Goal: Task Accomplishment & Management: Use online tool/utility

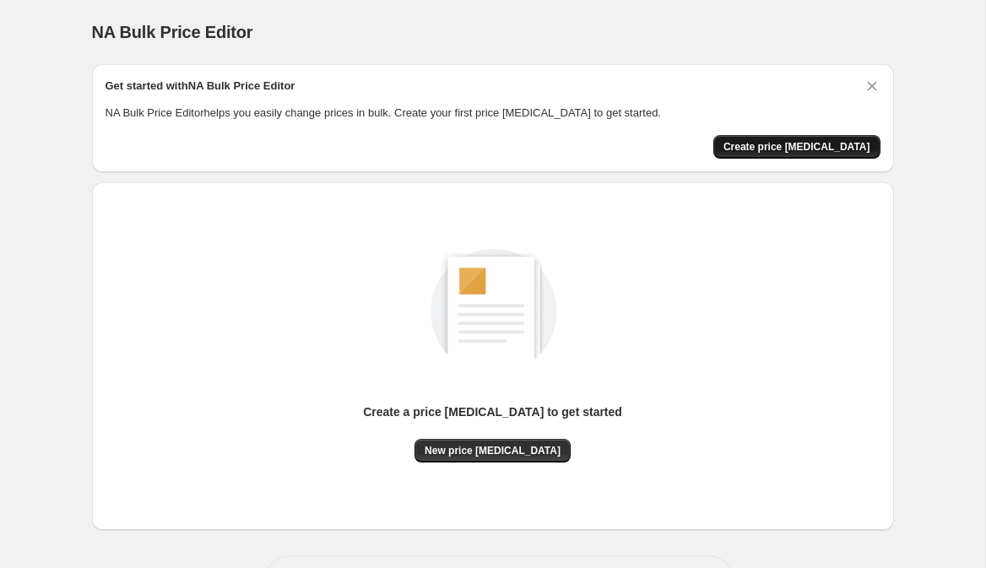
click at [794, 138] on button "Create price [MEDICAL_DATA]" at bounding box center [796, 147] width 167 height 24
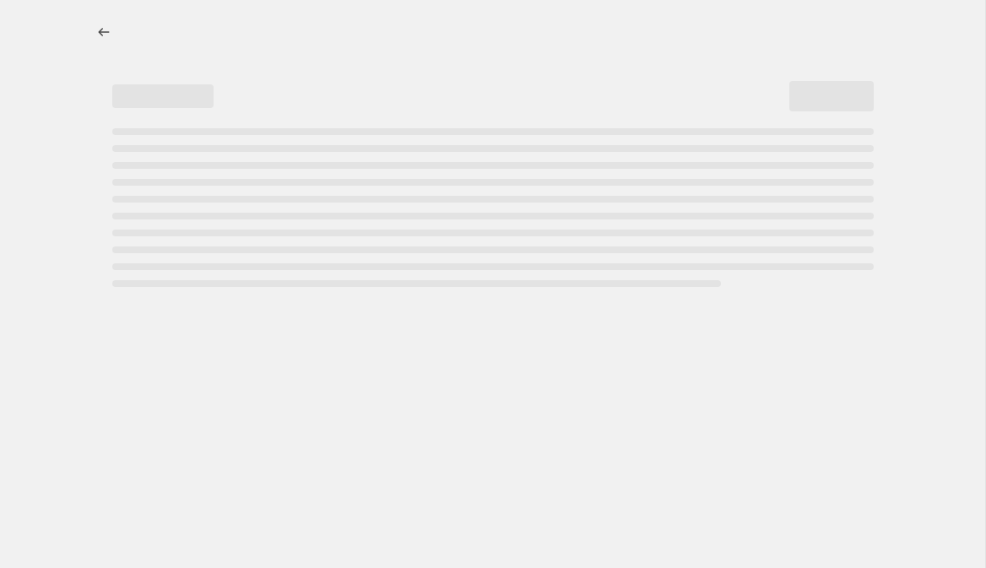
select select "percentage"
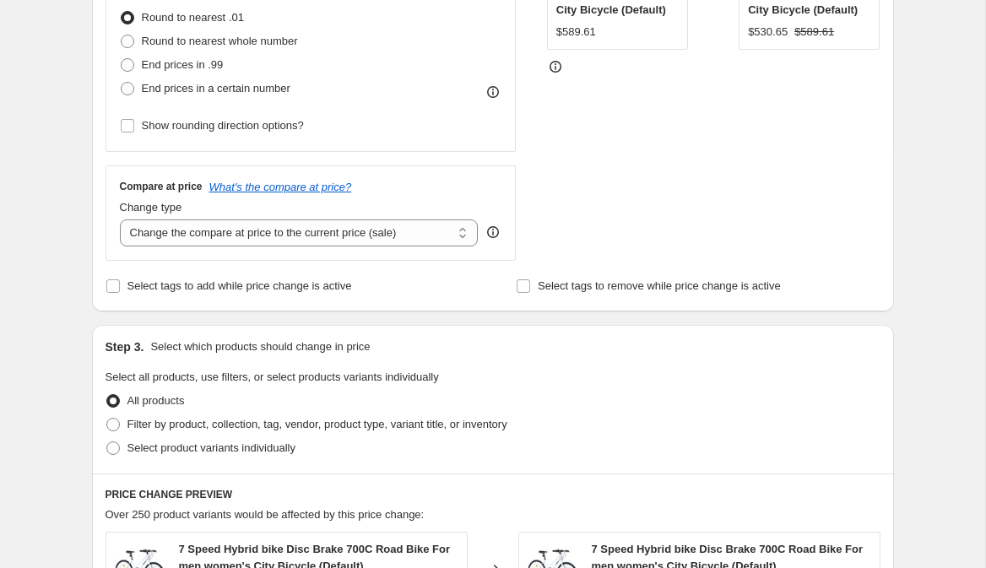
scroll to position [671, 0]
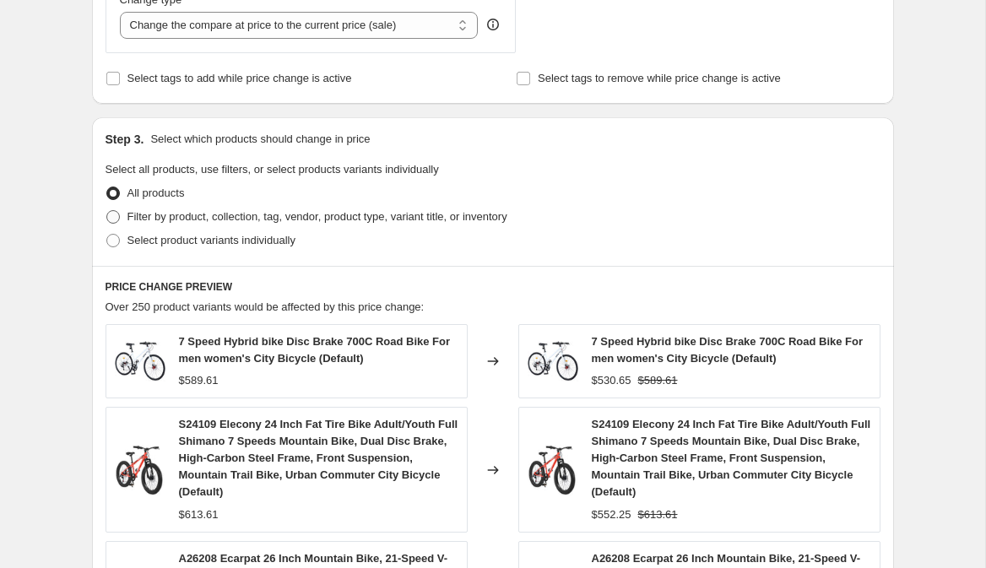
click at [113, 213] on span at bounding box center [113, 217] width 14 height 14
click at [107, 211] on input "Filter by product, collection, tag, vendor, product type, variant title, or inv…" at bounding box center [106, 210] width 1 height 1
radio input "true"
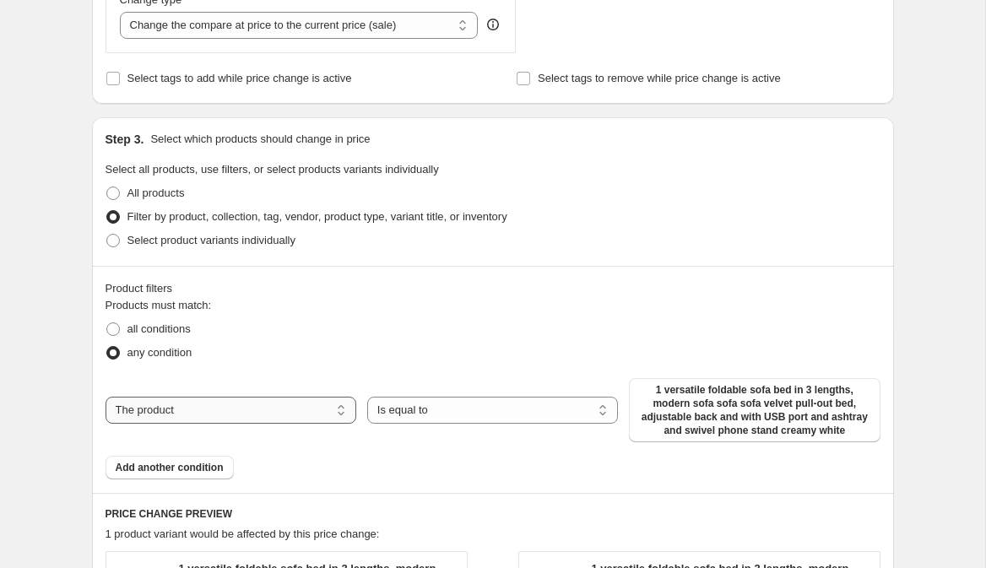
click at [181, 419] on select "The product The product's collection The product's tag The product's vendor The…" at bounding box center [230, 410] width 251 height 27
select select "title"
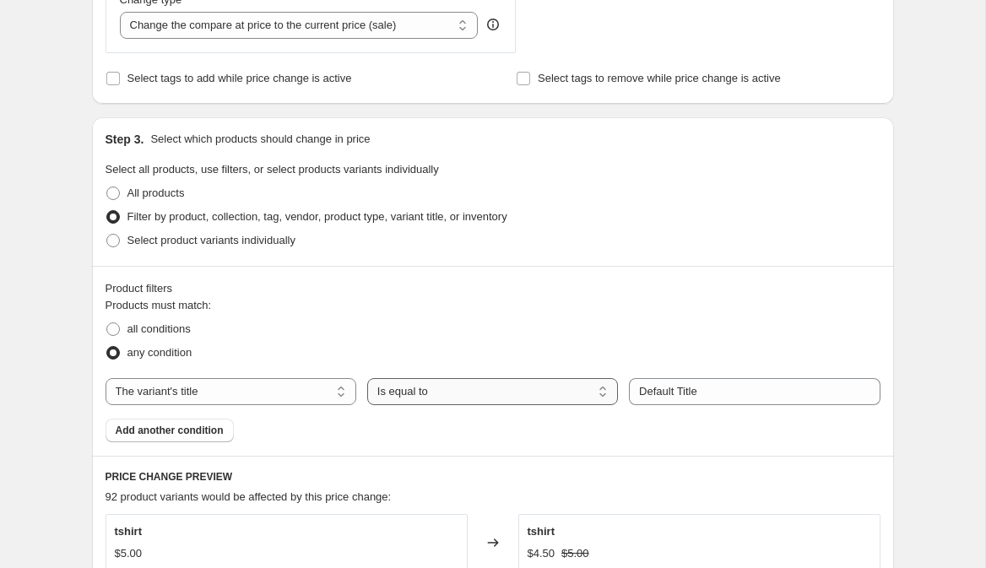
click at [459, 393] on select "Is equal to Is not equal to Contains" at bounding box center [492, 391] width 251 height 27
select select "contains"
click at [686, 389] on input "Default Title" at bounding box center [754, 391] width 251 height 27
click at [713, 390] on input "Default Title" at bounding box center [754, 391] width 251 height 27
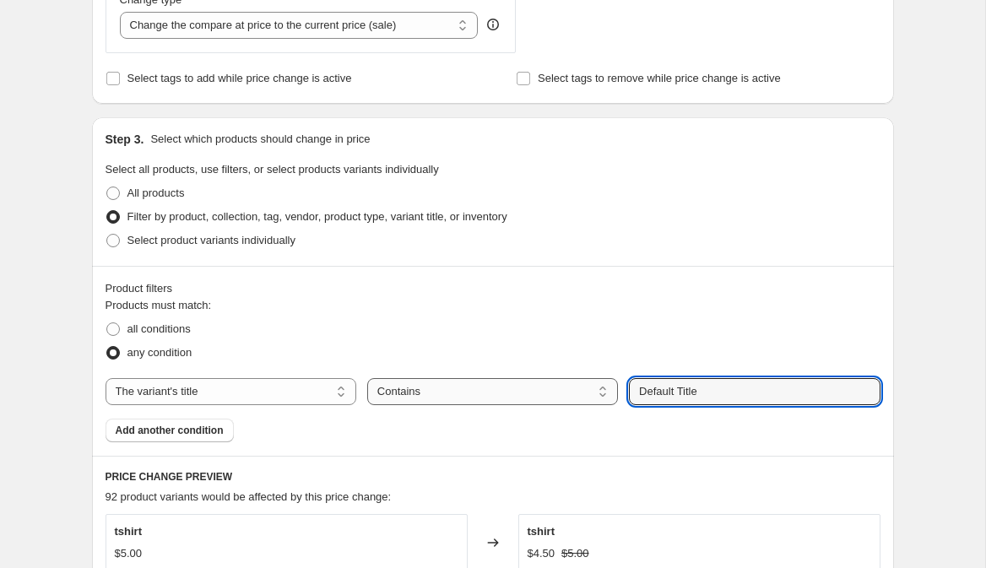
drag, startPoint x: 723, startPoint y: 388, endPoint x: 614, endPoint y: 387, distance: 109.7
click at [614, 387] on div "The product The product's collection The product's tag The product's vendor The…" at bounding box center [492, 391] width 775 height 27
type input "sofa"
click at [322, 421] on div "Products must match: all conditions any condition The product The product's col…" at bounding box center [492, 369] width 775 height 145
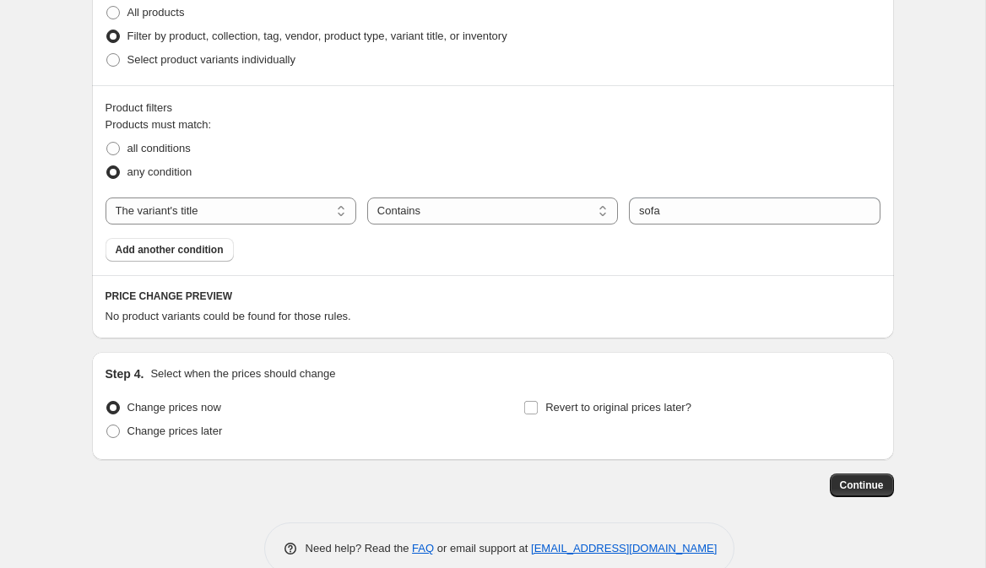
scroll to position [884, 0]
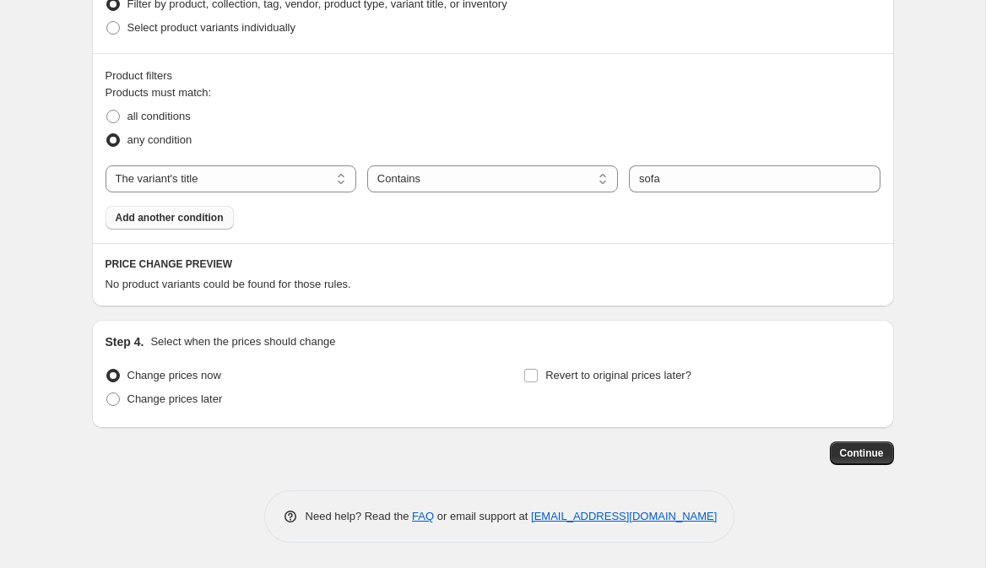
click at [226, 209] on button "Add another condition" at bounding box center [169, 218] width 128 height 24
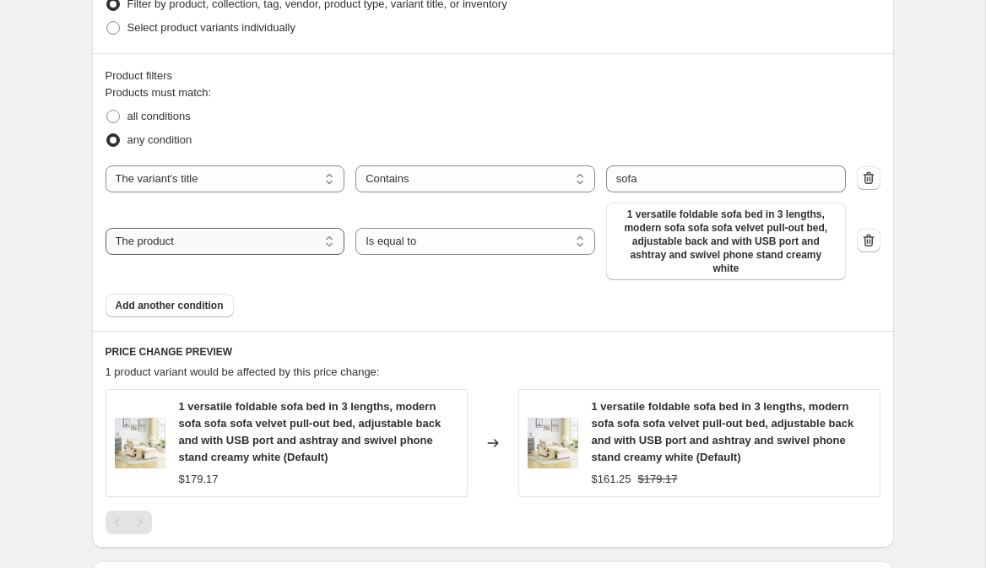
click at [316, 243] on select "The product The product's collection The product's tag The product's vendor The…" at bounding box center [225, 241] width 240 height 27
select select "title"
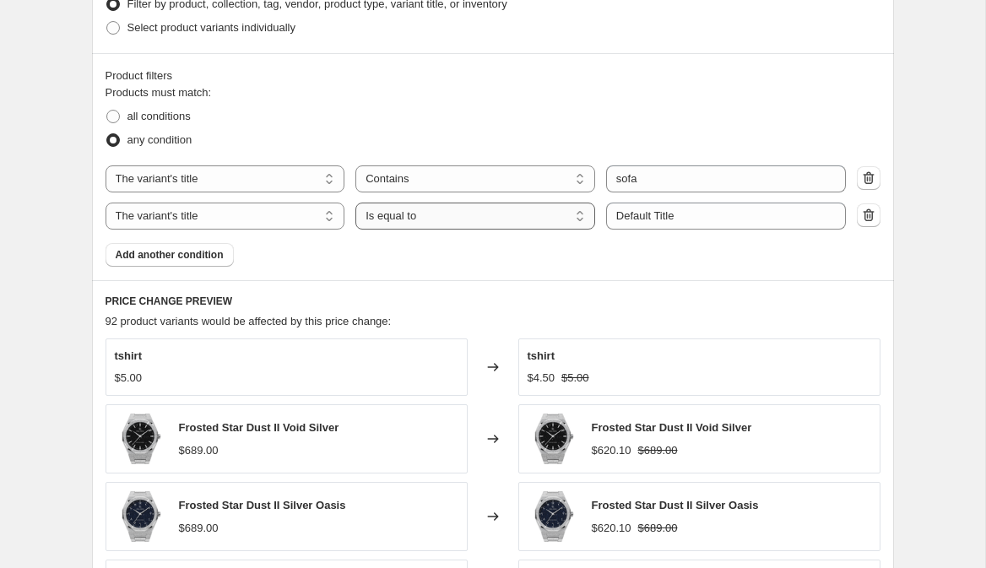
click at [509, 211] on select "Is equal to Is not equal to Contains" at bounding box center [475, 216] width 240 height 27
select select "contains"
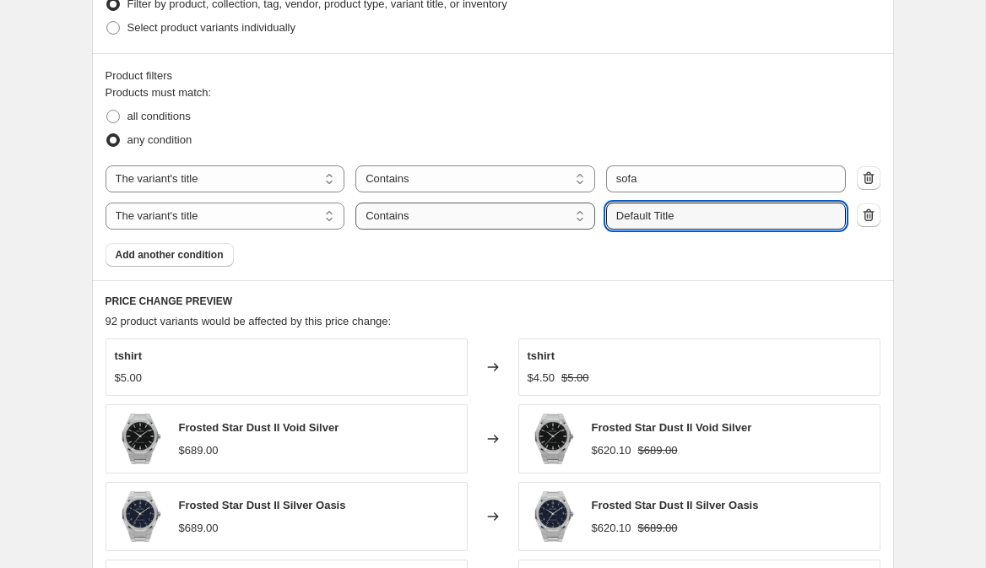
drag, startPoint x: 695, startPoint y: 216, endPoint x: 571, endPoint y: 215, distance: 124.9
click at [571, 215] on div "The product The product's collection The product's tag The product's vendor The…" at bounding box center [475, 216] width 740 height 27
type input "couch"
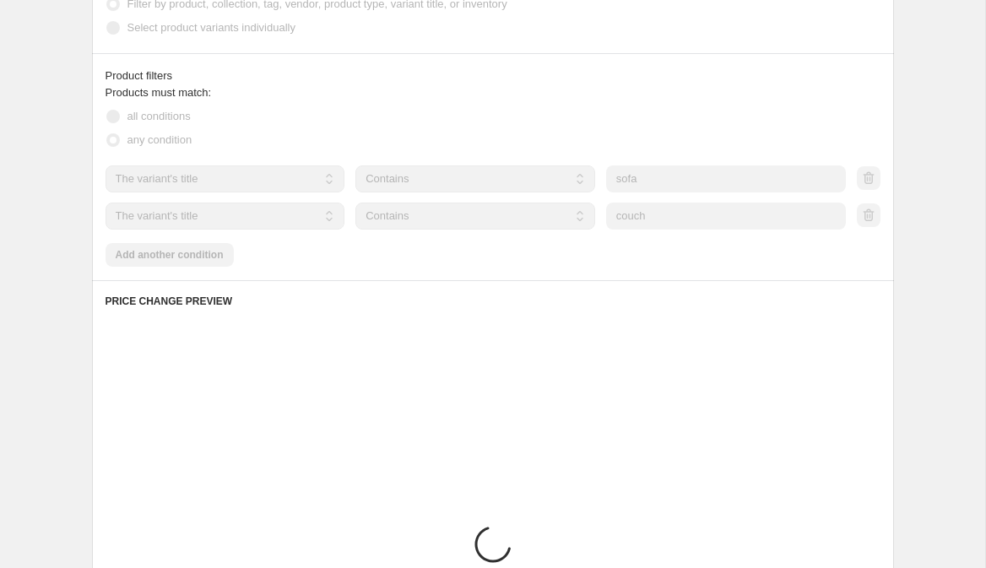
click at [510, 262] on div "Products must match: all conditions any condition The product The product's col…" at bounding box center [492, 175] width 775 height 182
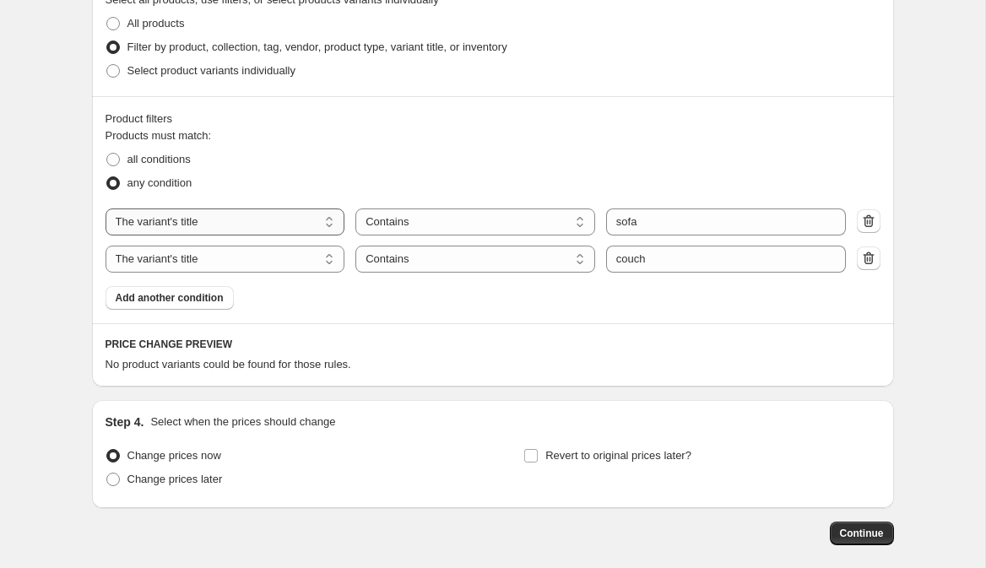
scroll to position [870, 0]
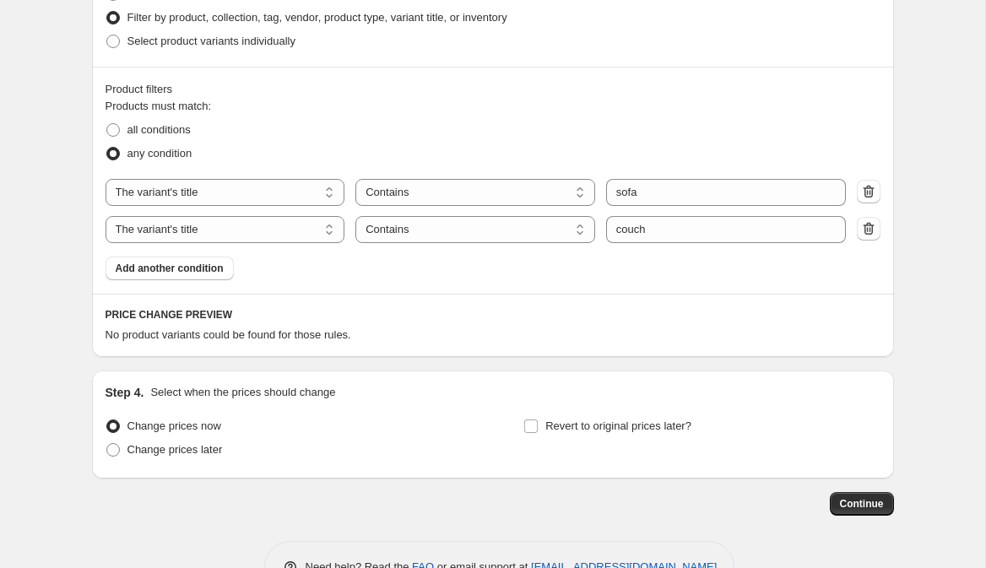
click at [307, 176] on div "Products must match: all conditions any condition The product The product's col…" at bounding box center [492, 189] width 775 height 182
click at [281, 192] on select "The product The product's collection The product's tag The product's vendor The…" at bounding box center [225, 192] width 240 height 27
select select "product"
select select "equal"
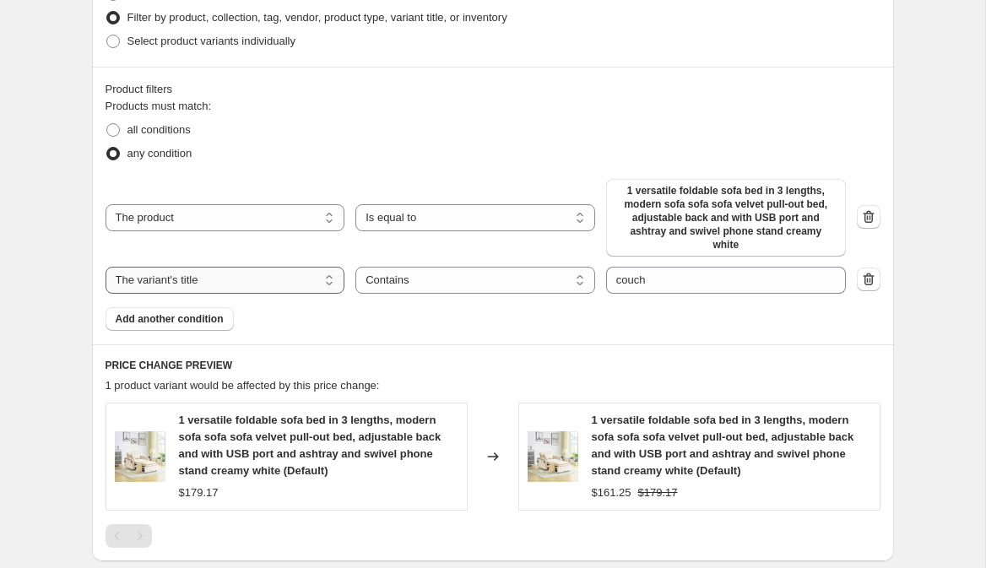
click at [240, 273] on select "The product The product's collection The product's tag The product's vendor The…" at bounding box center [225, 280] width 240 height 27
select select "product"
select select "equal"
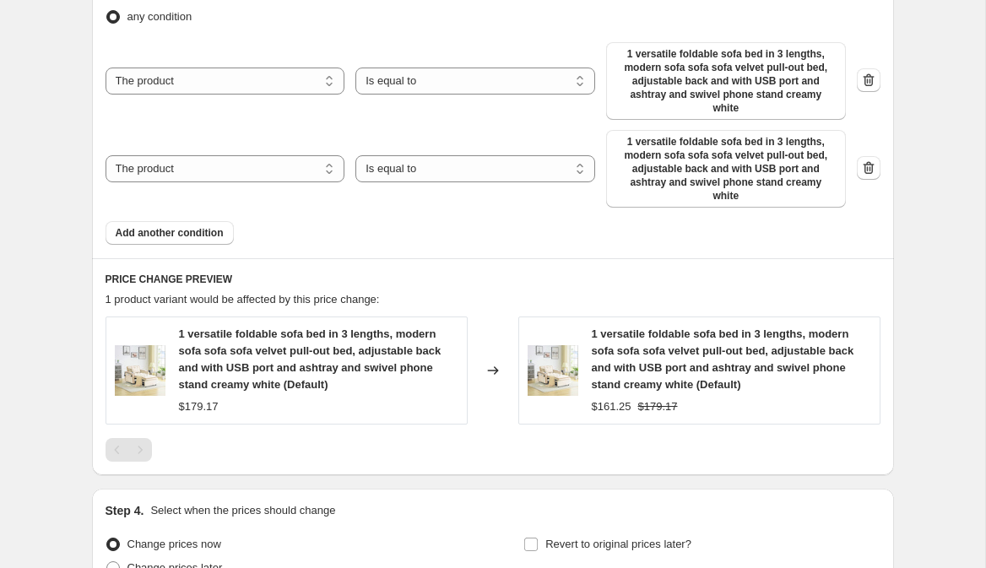
scroll to position [987, 0]
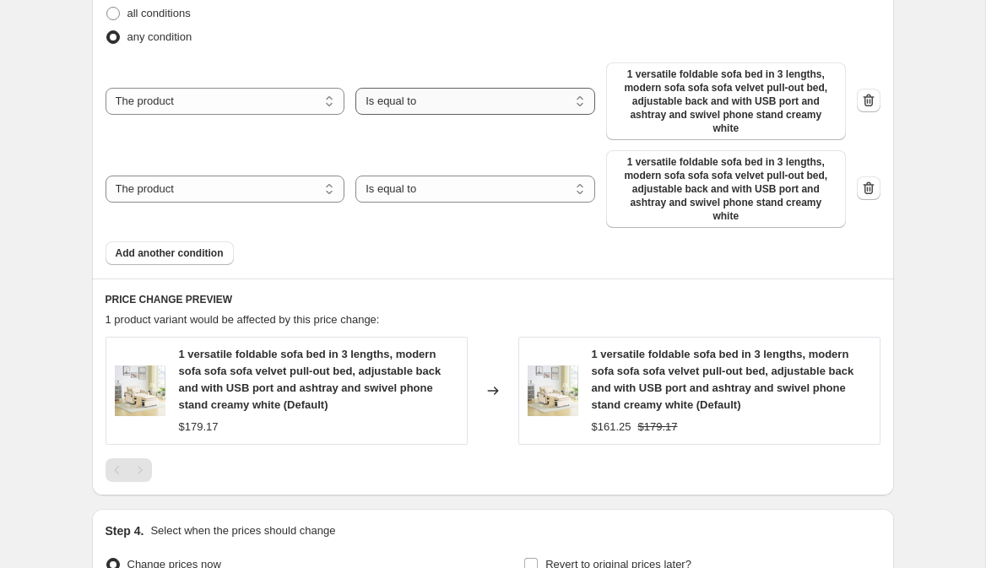
click at [426, 100] on select "Is equal to Is not equal to" at bounding box center [475, 101] width 240 height 27
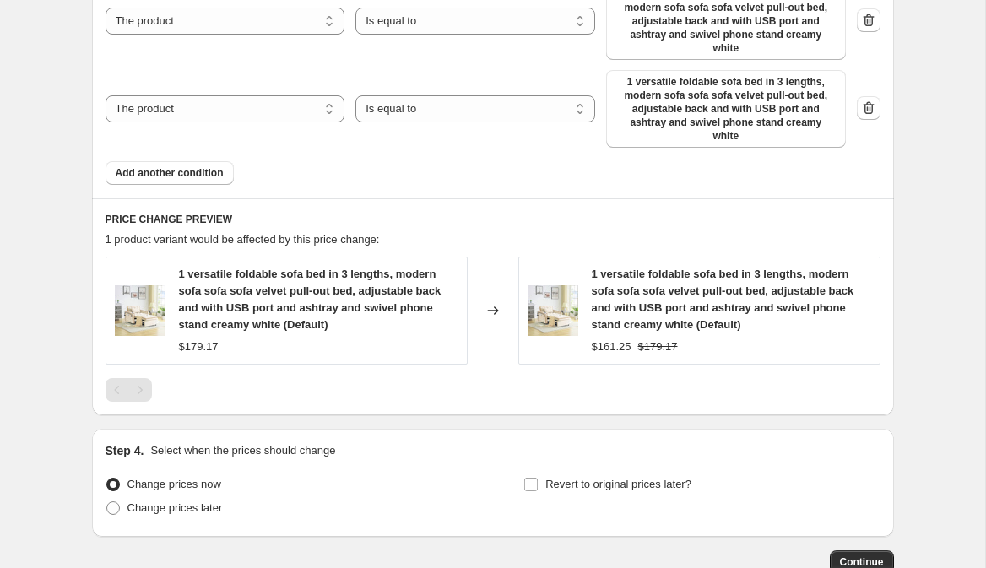
scroll to position [1059, 0]
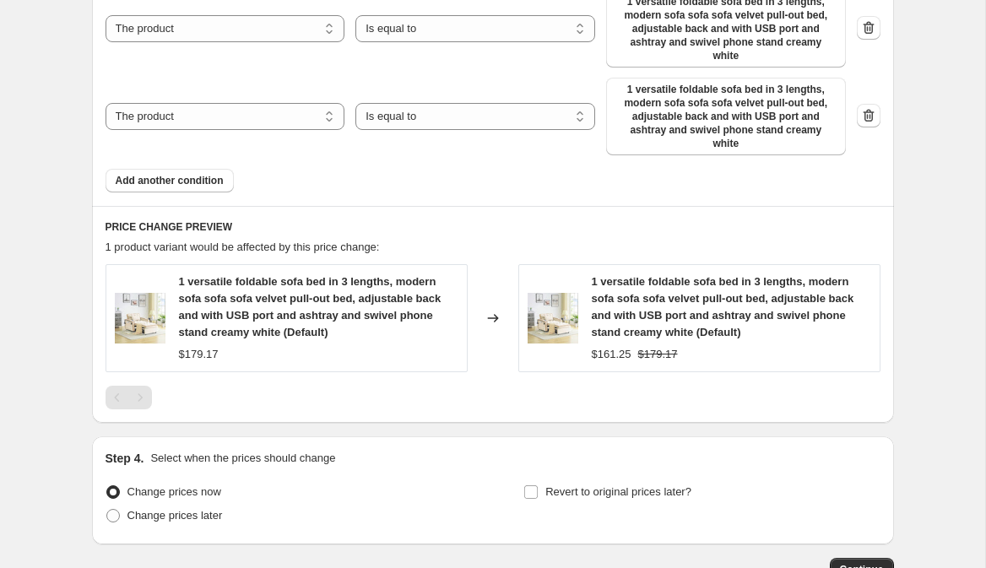
click at [542, 198] on div "Product filters Products must match: all conditions any condition The product T…" at bounding box center [493, 42] width 802 height 328
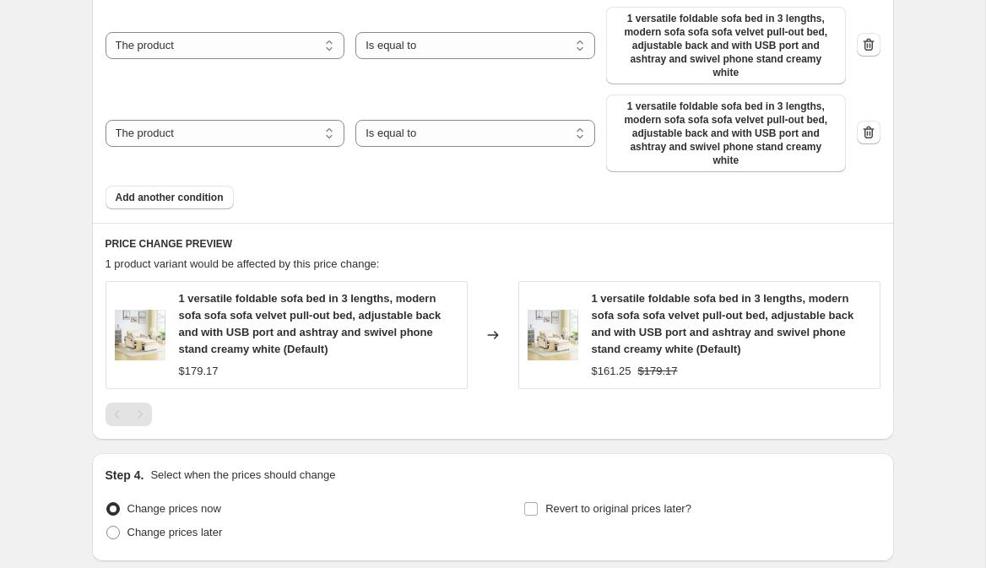
scroll to position [982, 0]
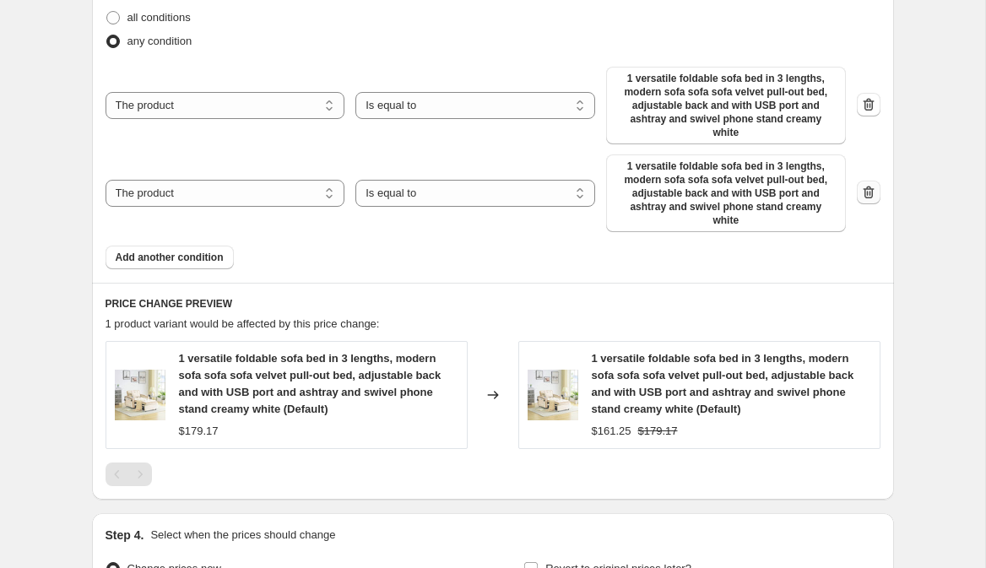
click at [868, 192] on icon "button" at bounding box center [869, 193] width 2 height 5
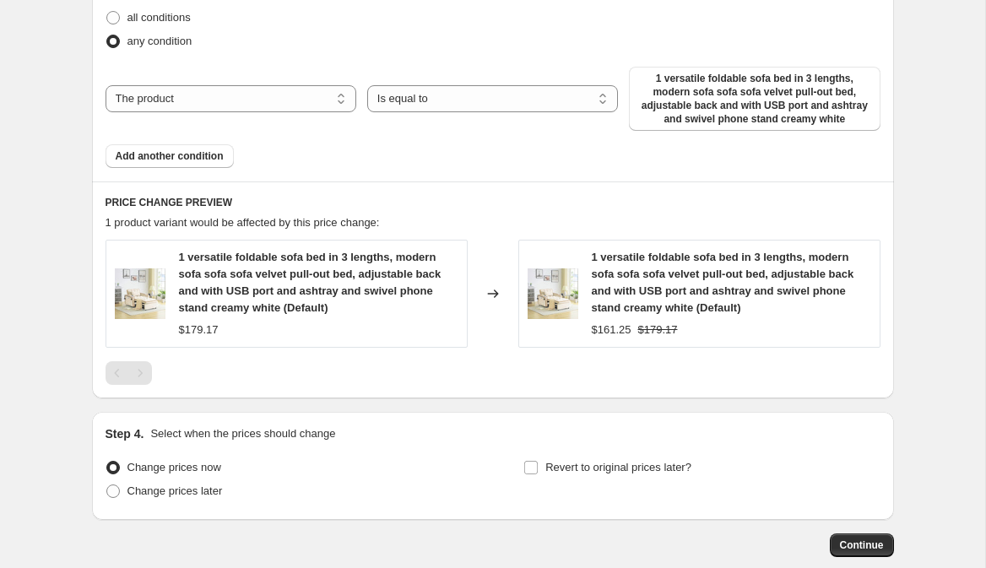
click at [495, 162] on div "Products must match: all conditions any condition The product The product's col…" at bounding box center [492, 77] width 775 height 182
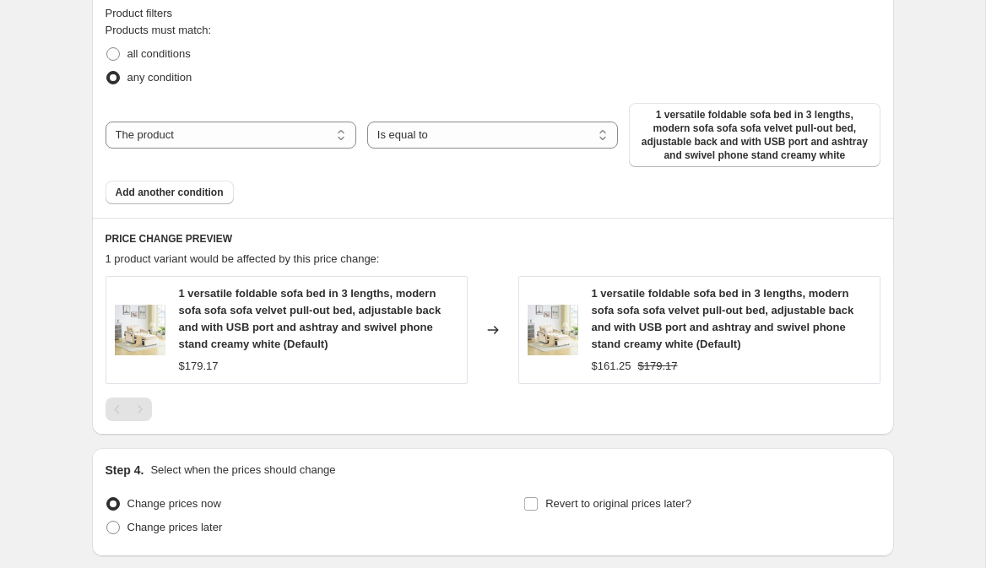
scroll to position [913, 0]
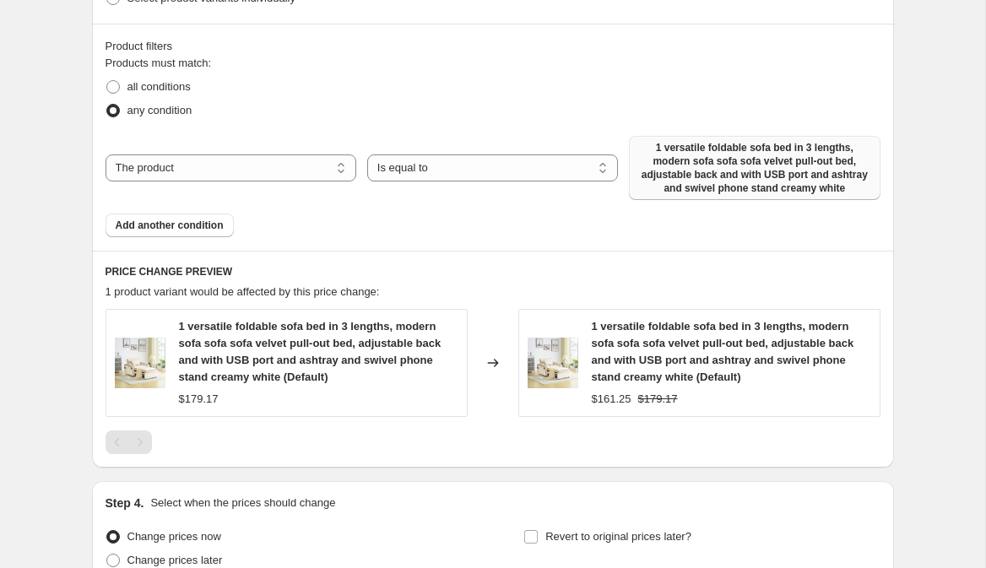
click at [700, 154] on span "1 versatile foldable sofa bed in 3 lengths, modern sofa sofa sofa velvet pull-o…" at bounding box center [754, 168] width 230 height 54
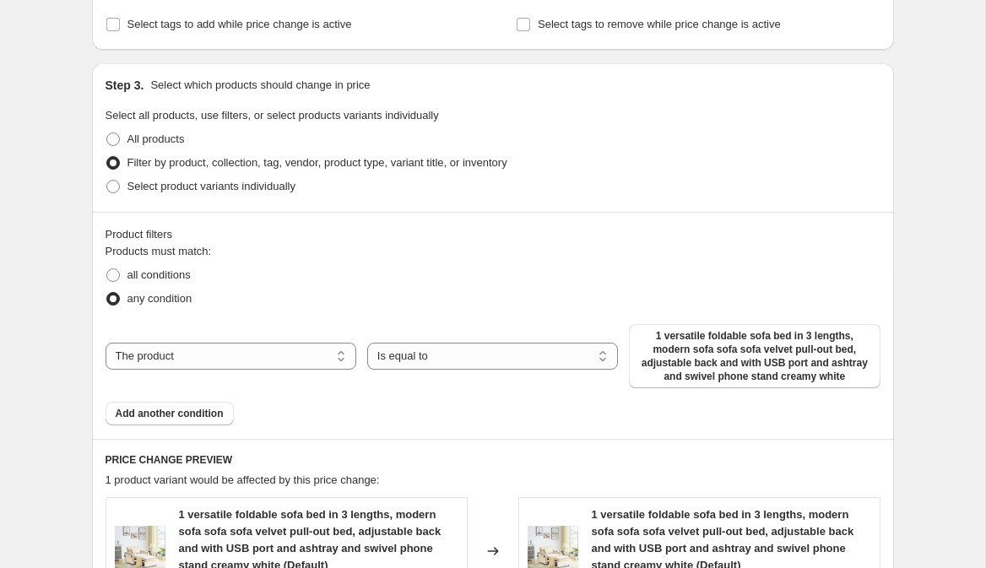
scroll to position [640, 0]
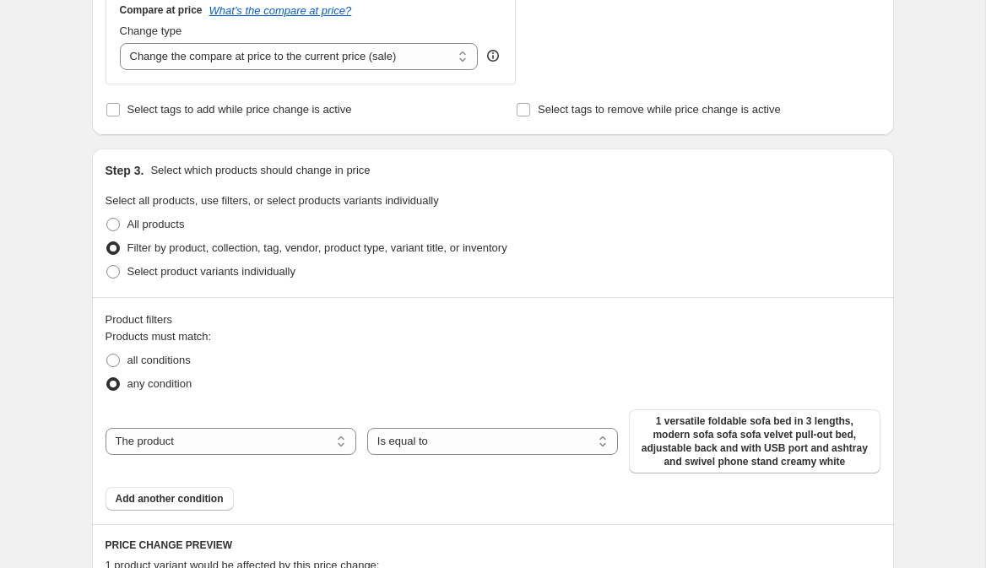
click at [103, 256] on div "Step 3. Select which products should change in price Select all products, use f…" at bounding box center [493, 223] width 802 height 149
click at [107, 260] on label "Select product variants individually" at bounding box center [200, 272] width 190 height 24
click at [107, 265] on input "Select product variants individually" at bounding box center [106, 265] width 1 height 1
radio input "true"
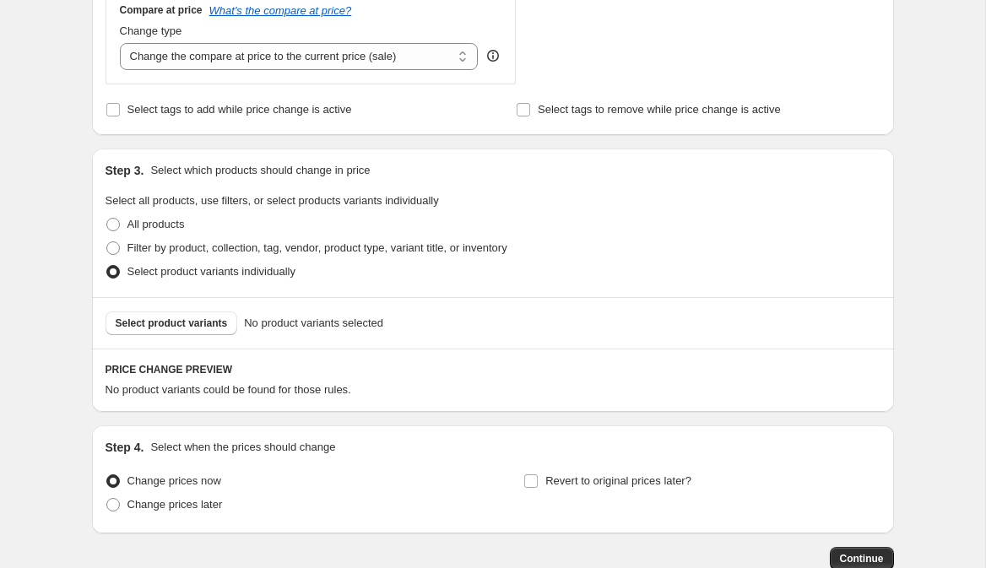
scroll to position [688, 0]
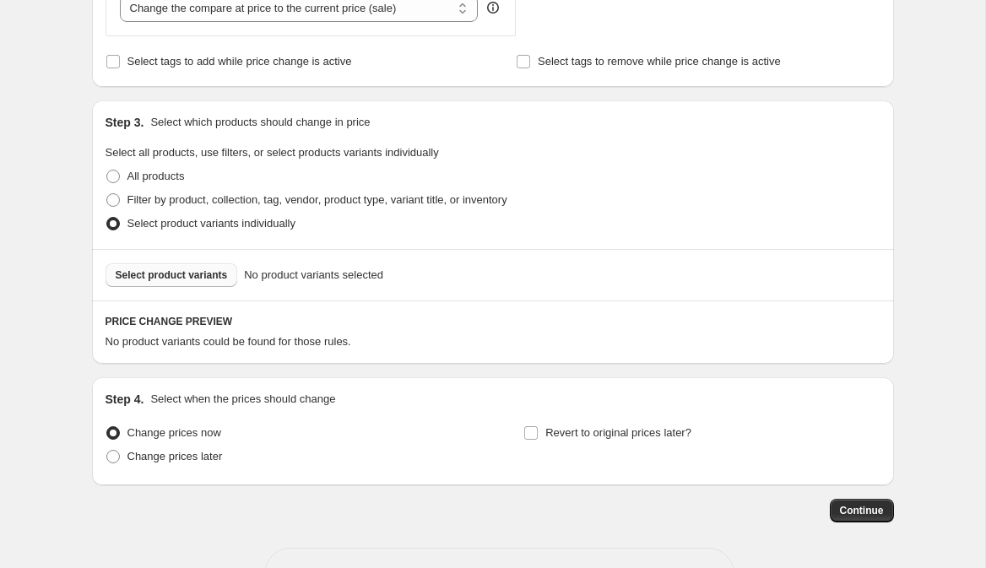
click at [169, 268] on span "Select product variants" at bounding box center [172, 275] width 112 height 14
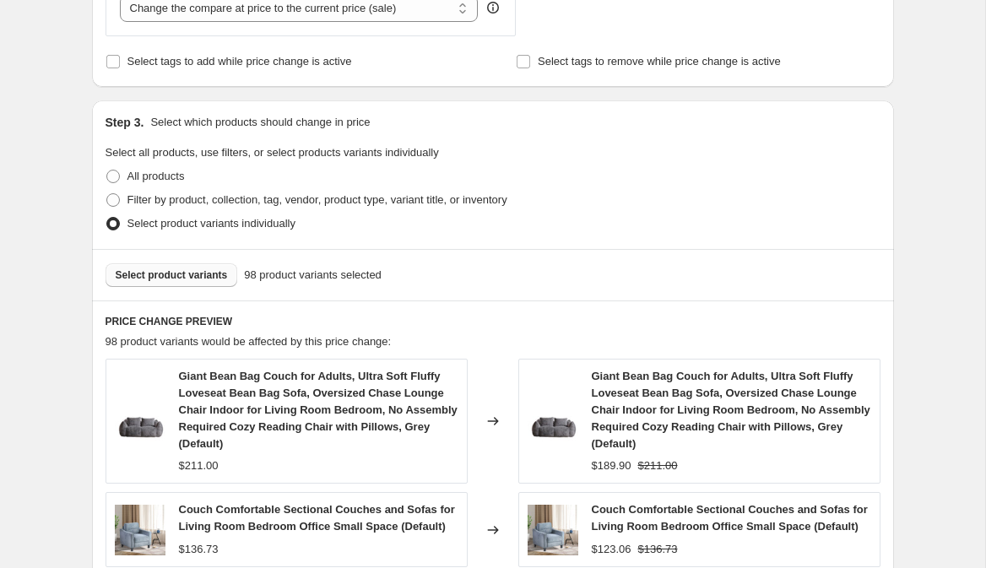
scroll to position [1316, 0]
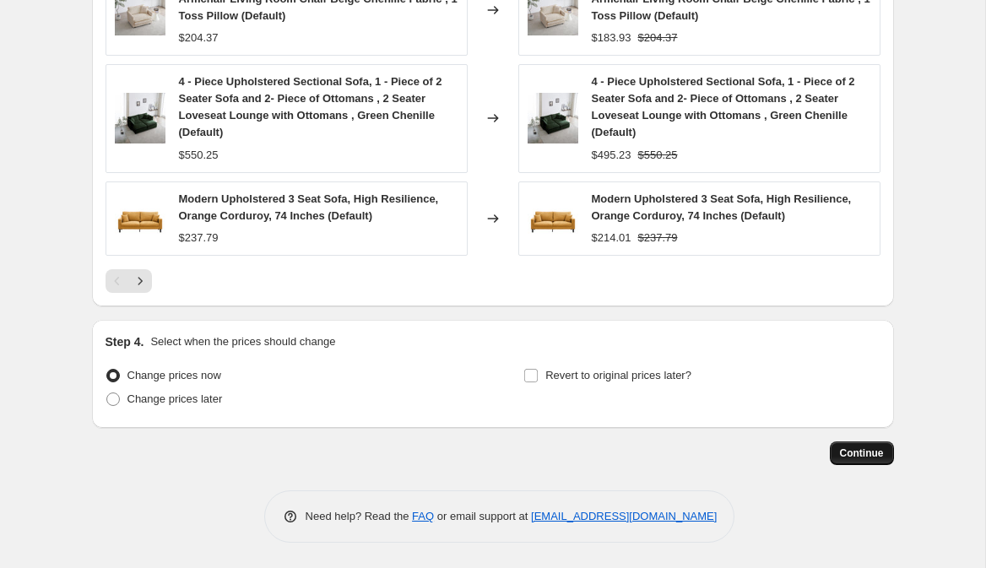
click at [848, 451] on span "Continue" at bounding box center [862, 453] width 44 height 14
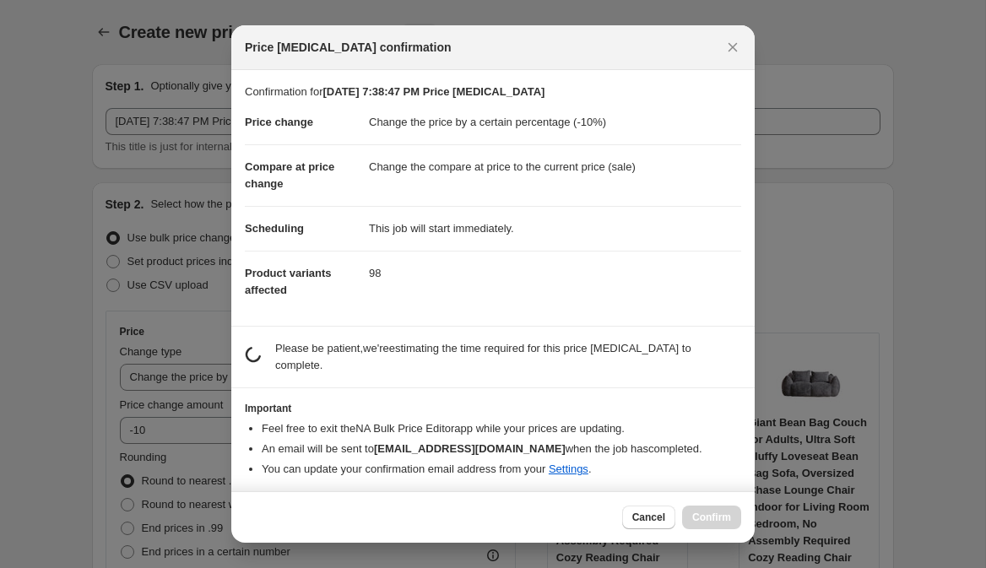
scroll to position [0, 0]
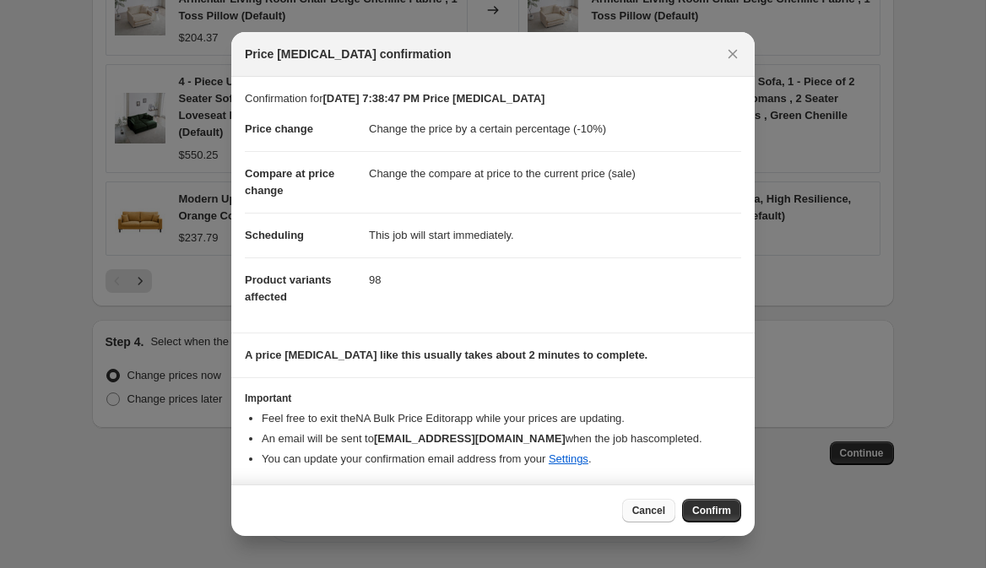
click at [638, 506] on span "Cancel" at bounding box center [648, 511] width 33 height 14
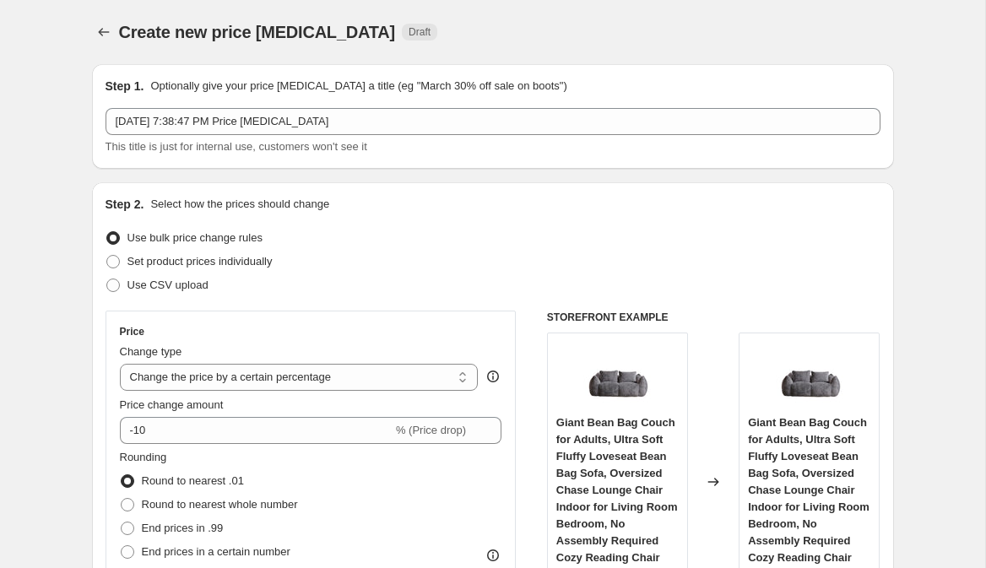
scroll to position [27, 0]
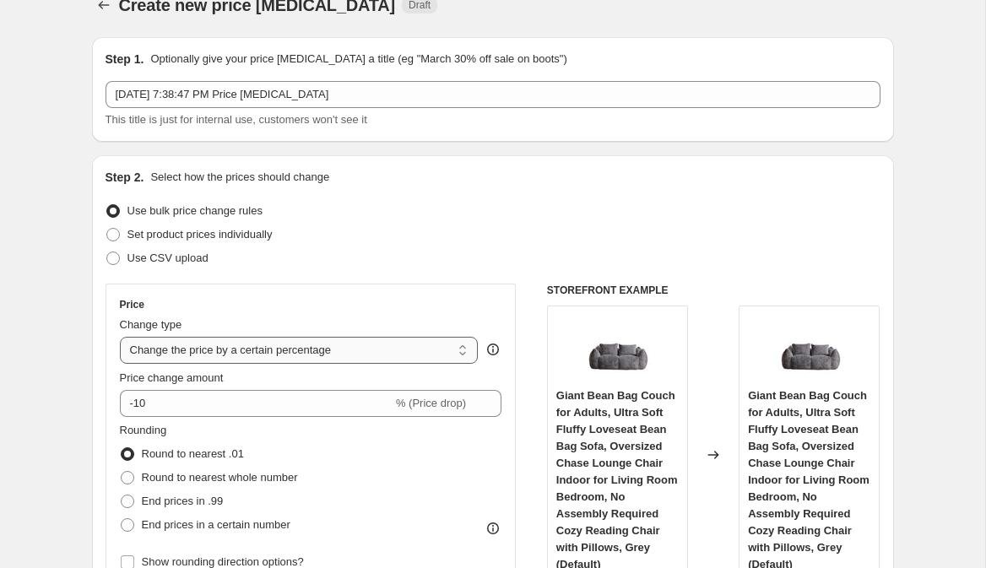
click at [393, 345] on select "Change the price to a certain amount Change the price by a certain amount Chang…" at bounding box center [299, 350] width 359 height 27
select select "by"
click at [120, 337] on select "Change the price to a certain amount Change the price by a certain amount Chang…" at bounding box center [299, 350] width 359 height 27
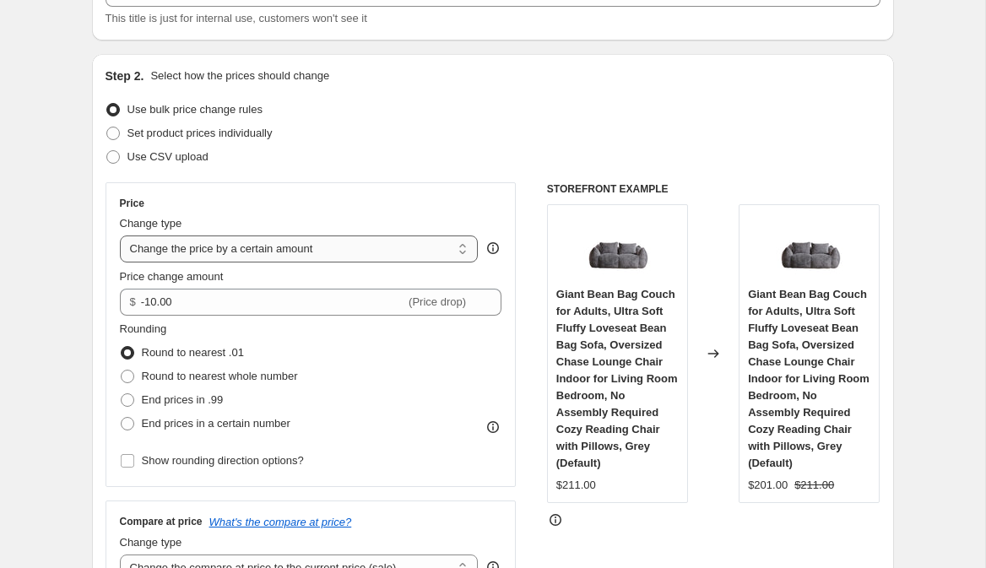
scroll to position [133, 0]
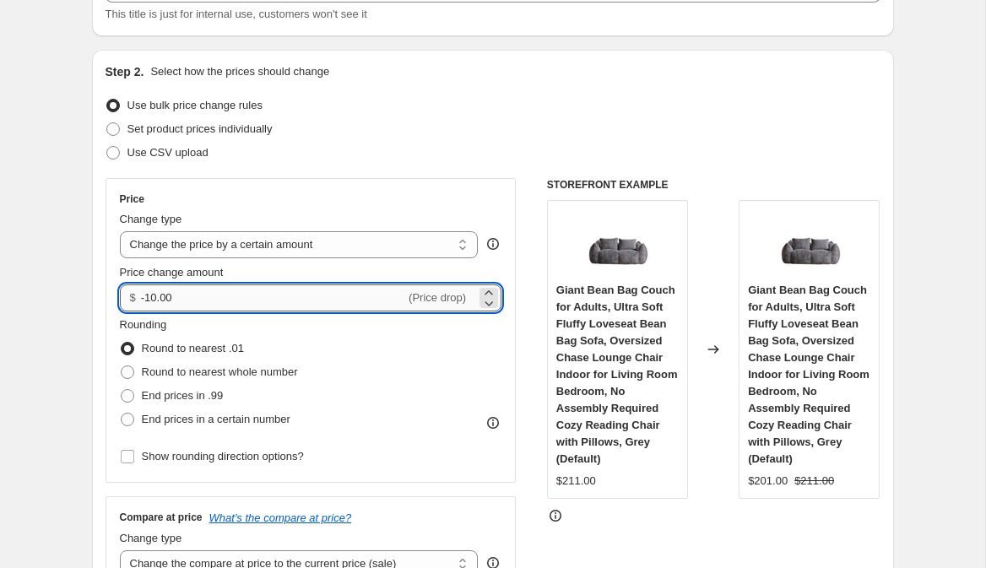
click at [340, 300] on input "-10.00" at bounding box center [273, 297] width 264 height 27
click at [491, 293] on icon at bounding box center [488, 292] width 8 height 4
click at [448, 300] on span "(Price drop)" at bounding box center [436, 297] width 57 height 13
click at [490, 304] on icon at bounding box center [489, 303] width 8 height 5
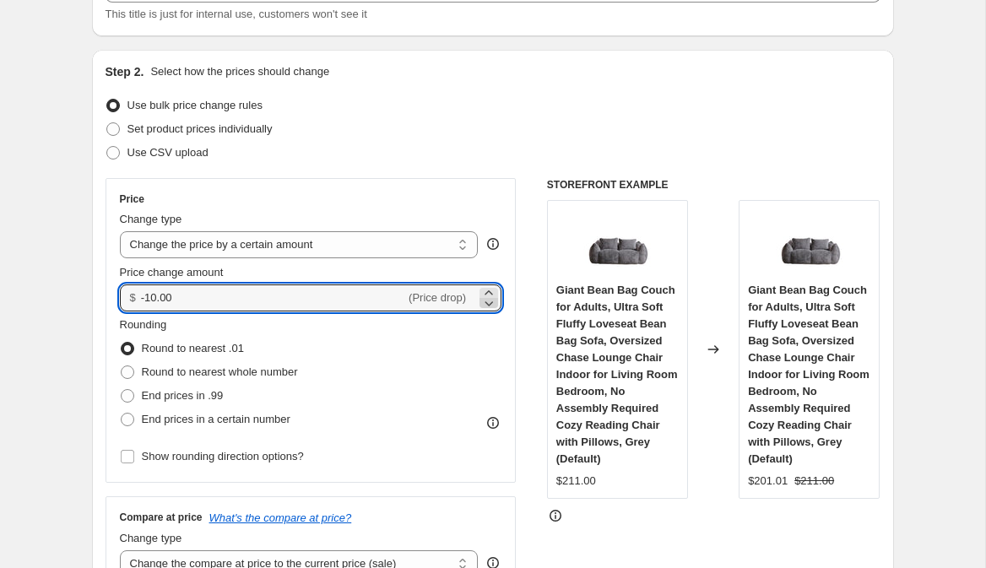
type input "-10.01"
drag, startPoint x: 184, startPoint y: 294, endPoint x: 127, endPoint y: 293, distance: 56.6
click at [127, 294] on div "$ -10.01 (Price drop)" at bounding box center [311, 297] width 382 height 27
type input "300.00"
click at [309, 155] on div "Use CSV upload" at bounding box center [492, 153] width 775 height 24
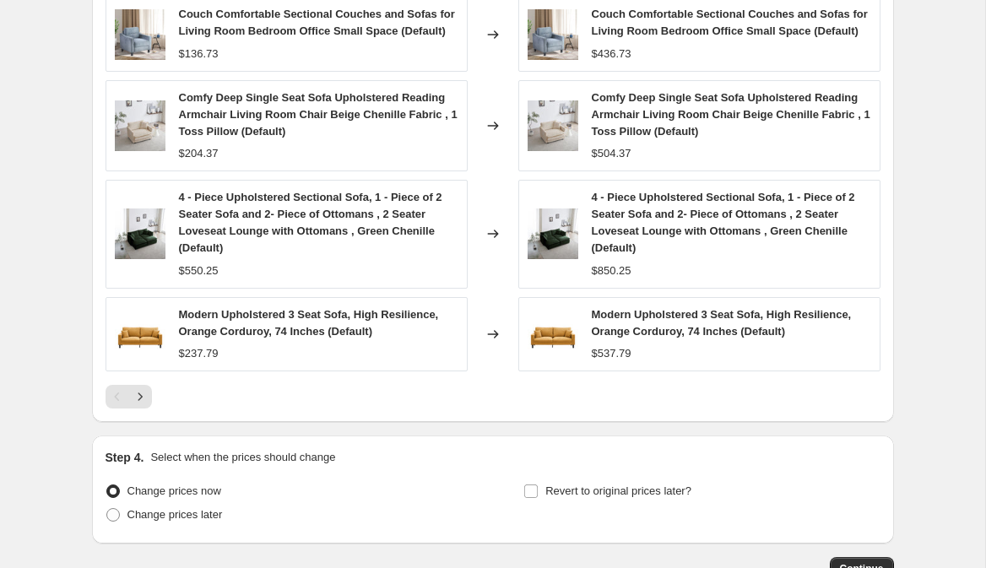
scroll to position [1213, 0]
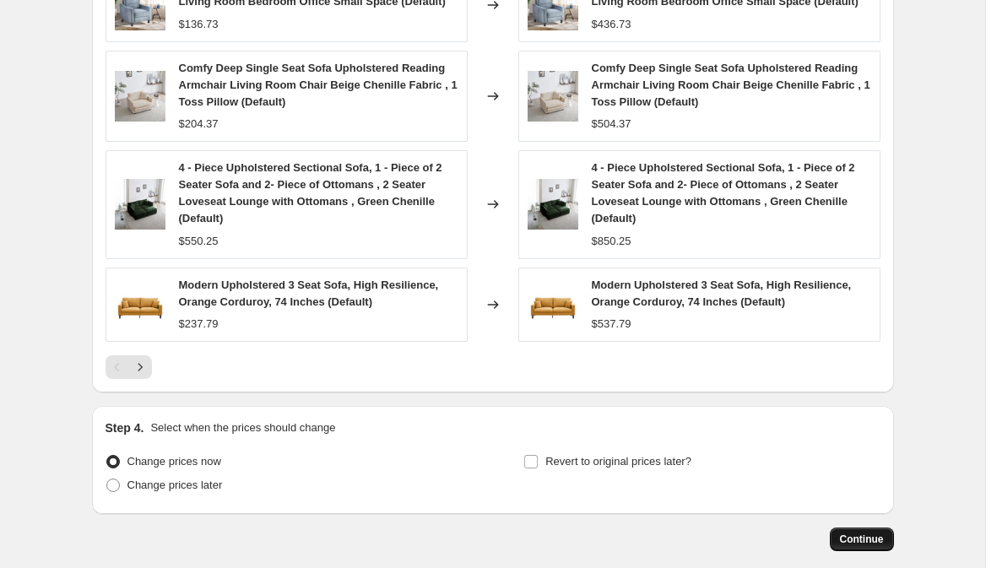
click at [867, 548] on button "Continue" at bounding box center [862, 539] width 64 height 24
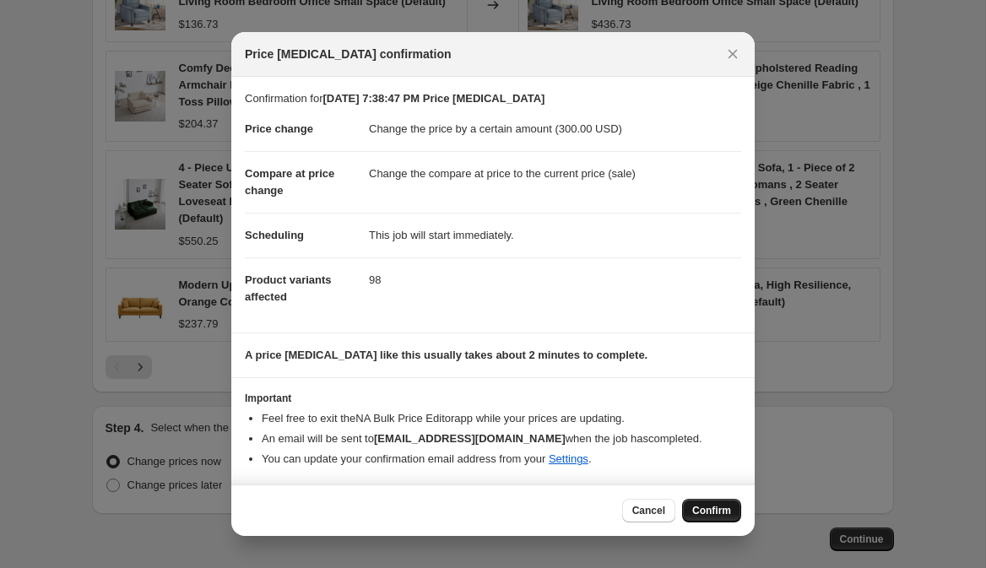
click at [734, 508] on button "Confirm" at bounding box center [711, 511] width 59 height 24
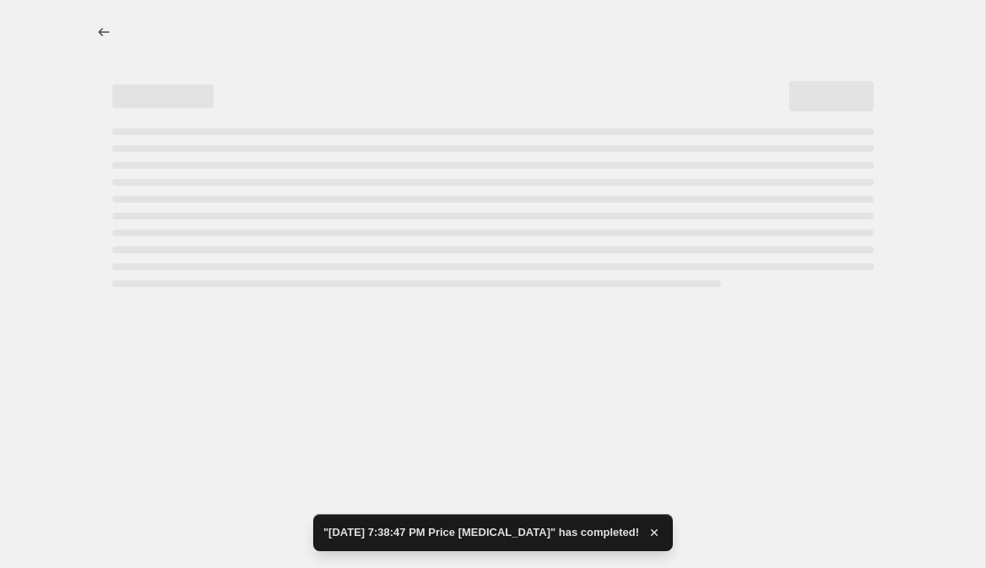
select select "by"
